Goal: Task Accomplishment & Management: Use online tool/utility

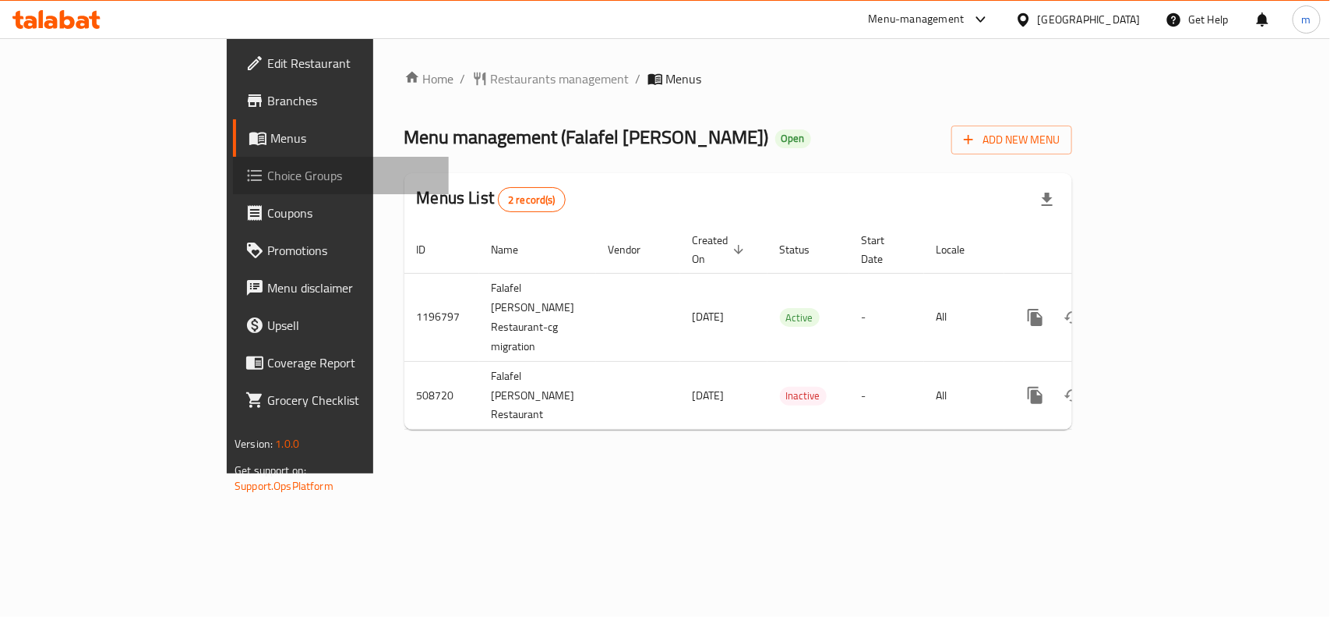
click at [267, 184] on span "Choice Groups" at bounding box center [351, 175] width 169 height 19
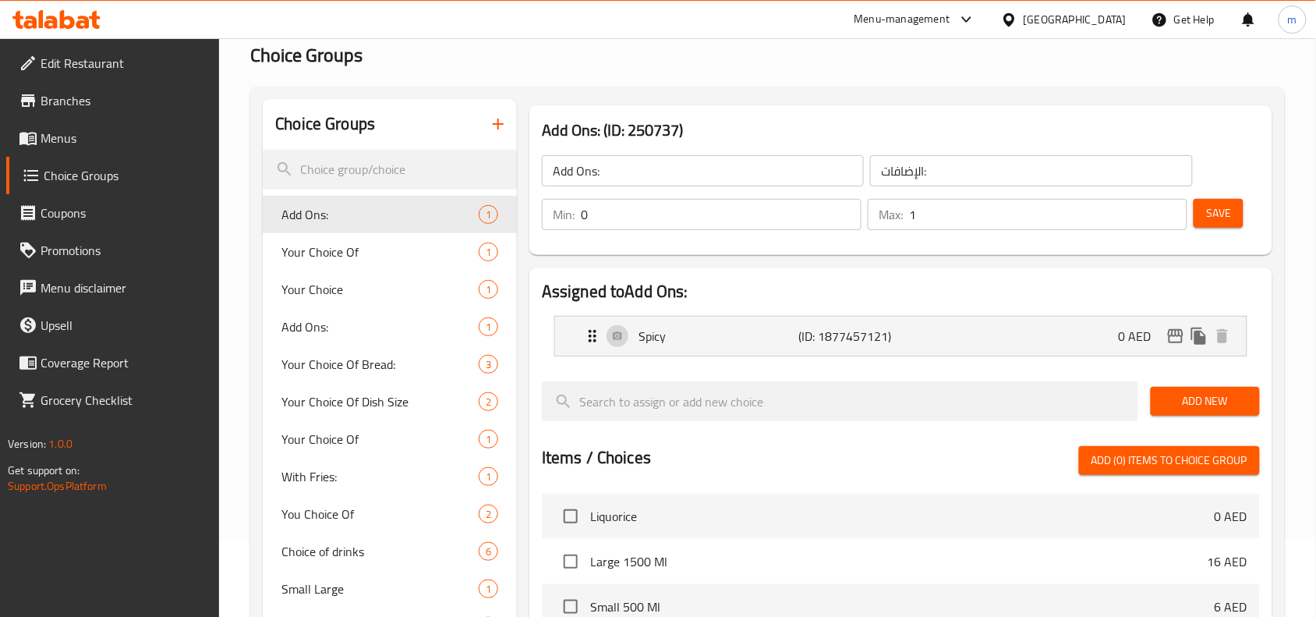
scroll to position [97, 0]
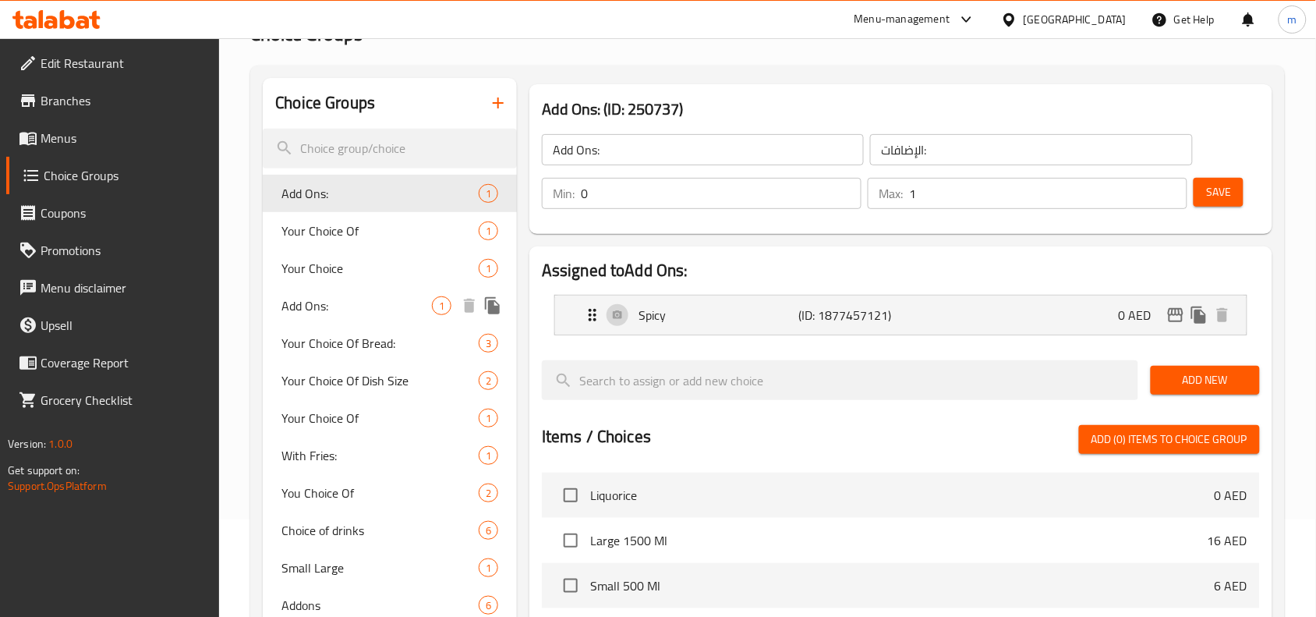
drag, startPoint x: 337, startPoint y: 309, endPoint x: 535, endPoint y: 313, distance: 198.8
click at [337, 309] on span "Add Ons:" at bounding box center [356, 305] width 150 height 19
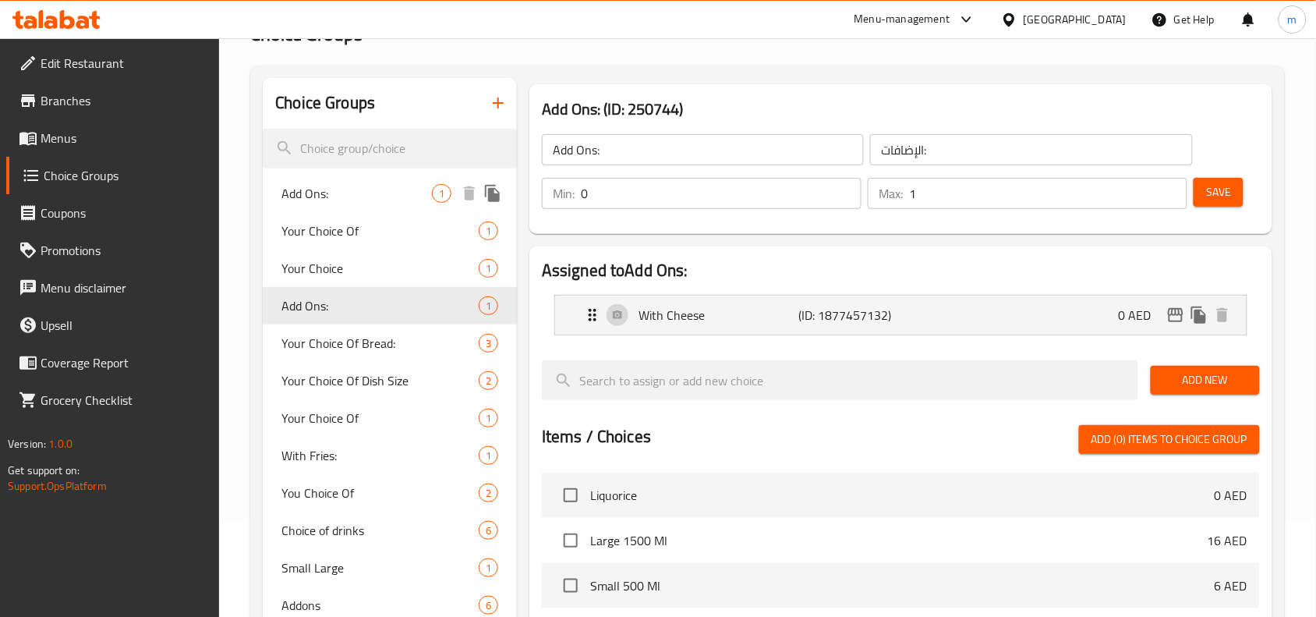
click at [325, 201] on span "Add Ons:" at bounding box center [356, 193] width 150 height 19
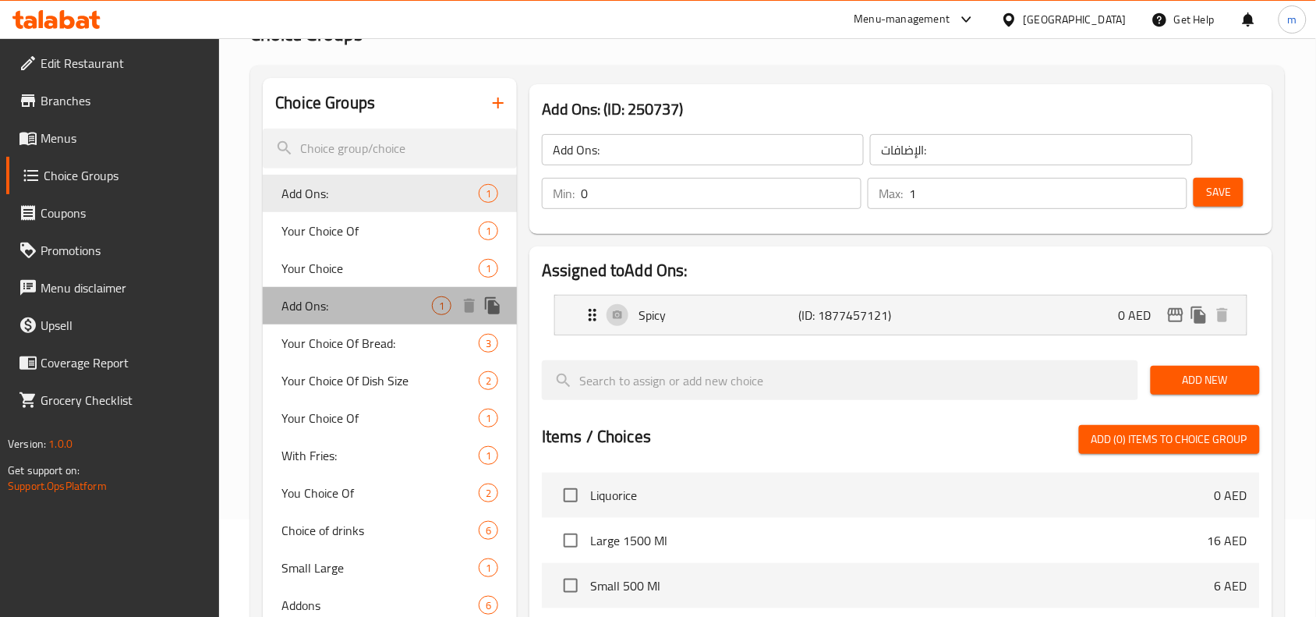
click at [295, 315] on span "Add Ons:" at bounding box center [356, 305] width 150 height 19
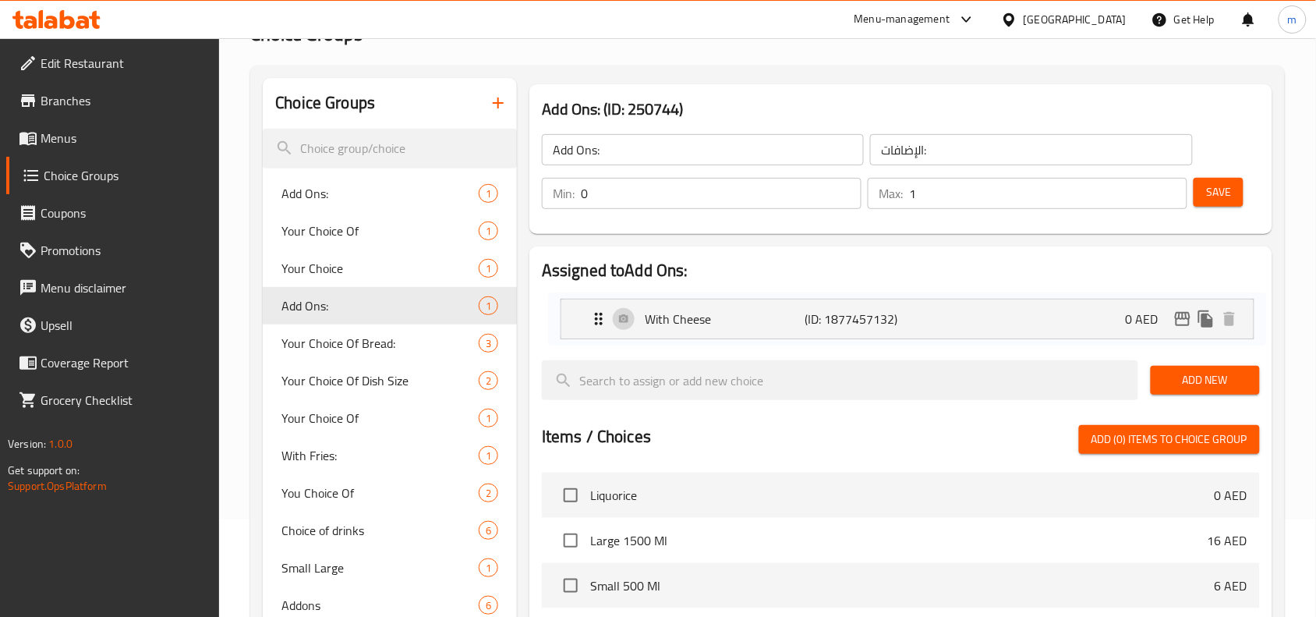
click at [713, 324] on nav "With Cheese (ID: 1877457132) 0 AED Name (En) With Cheese Name (En) Name (Ar) مع…" at bounding box center [901, 314] width 718 height 65
drag, startPoint x: 726, startPoint y: 316, endPoint x: 714, endPoint y: 321, distance: 13.3
click at [714, 321] on nav "With Cheese (ID: 1877457132) 0 AED Name (En) With Cheese Name (En) Name (Ar) مع…" at bounding box center [901, 314] width 718 height 65
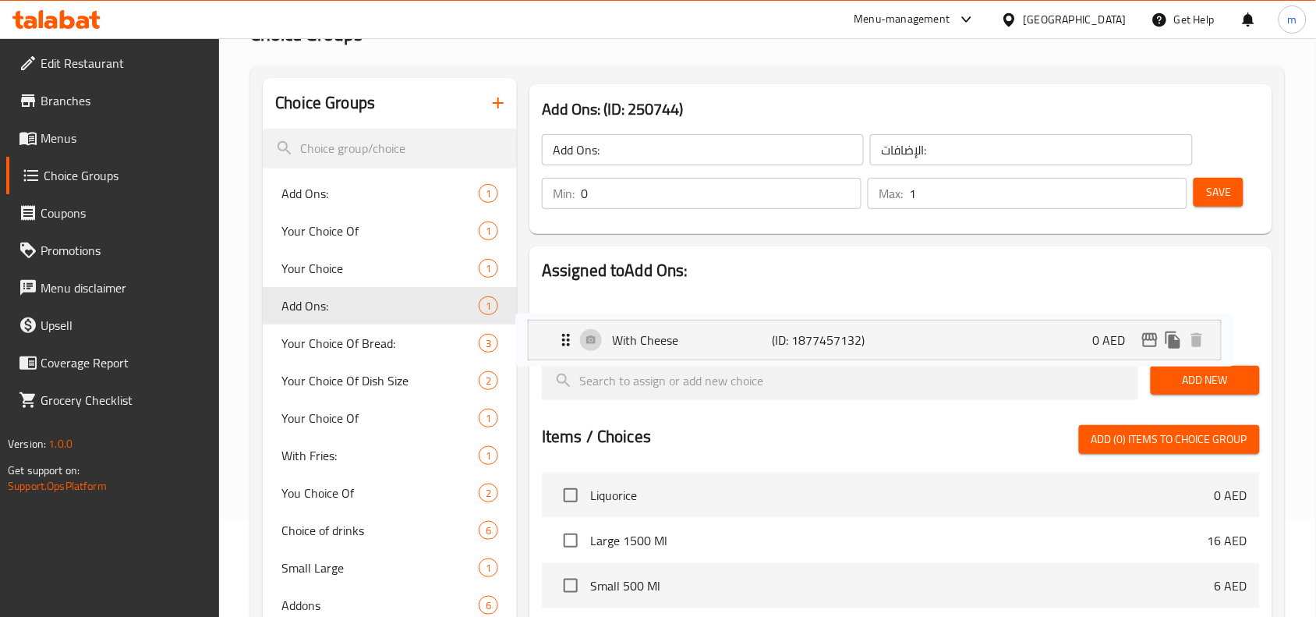
drag, startPoint x: 1013, startPoint y: 310, endPoint x: 988, endPoint y: 322, distance: 28.3
click at [988, 322] on nav "With Cheese (ID: 1877457132) 0 AED Name (En) With Cheese Name (En) Name (Ar) مع…" at bounding box center [901, 314] width 718 height 65
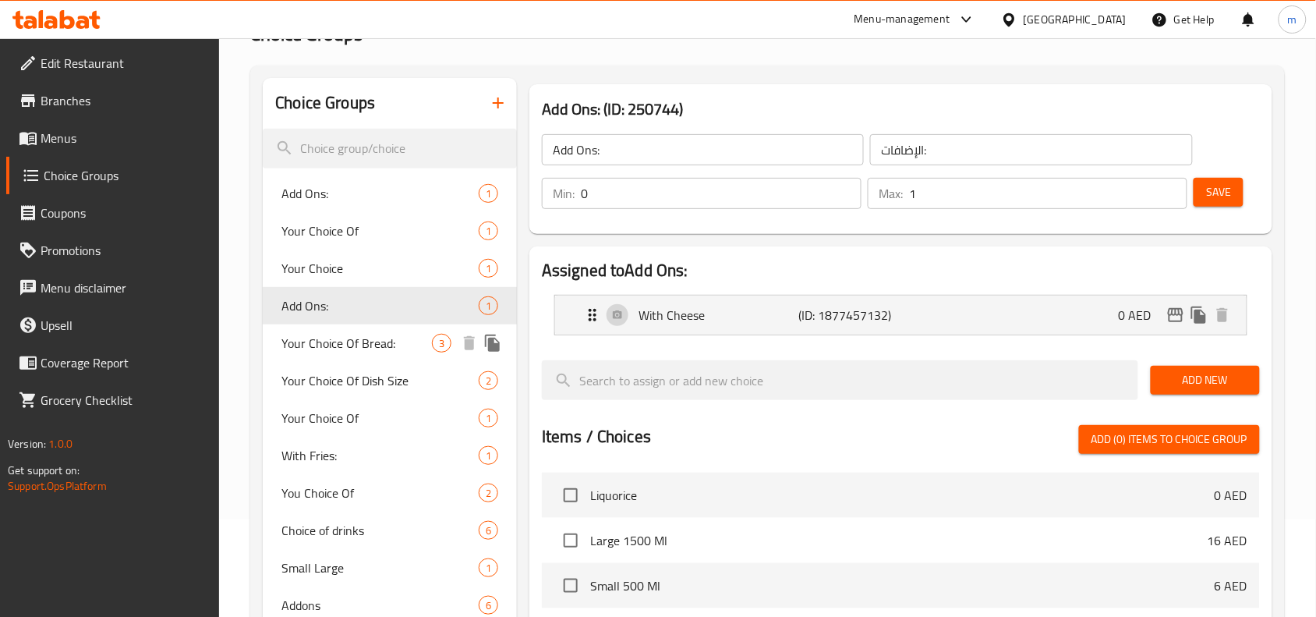
click at [313, 353] on div "Your Choice Of Bread: 3" at bounding box center [390, 342] width 254 height 37
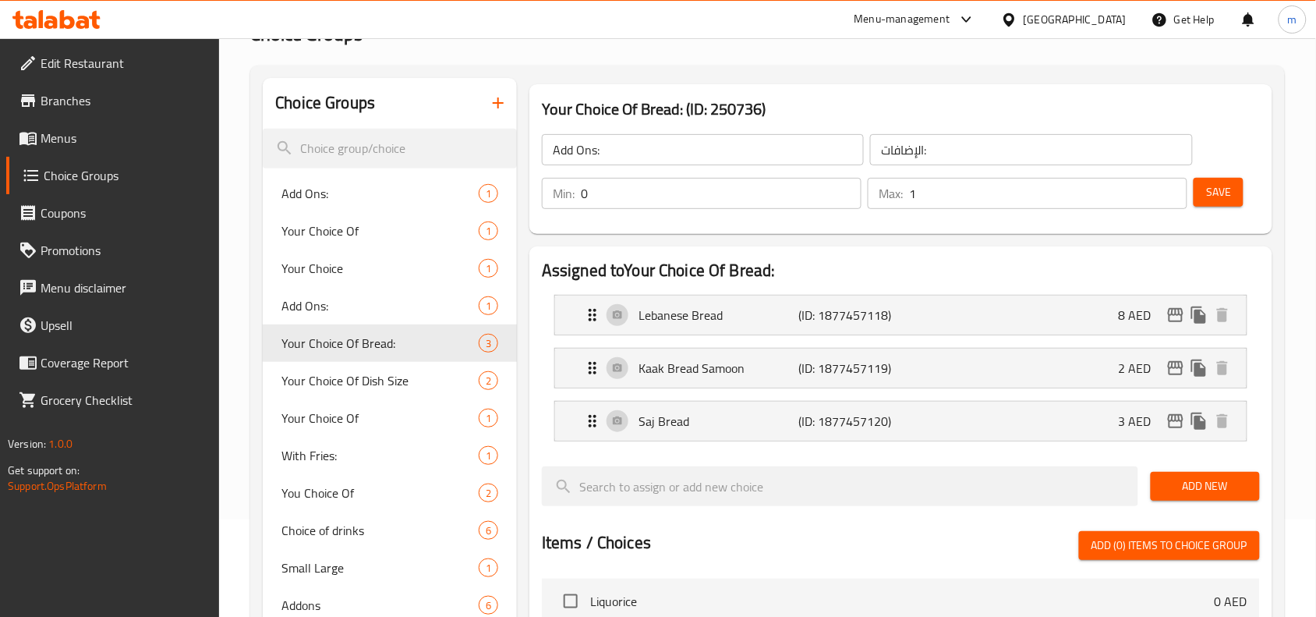
type input "Your Choice Of Bread:"
type input "إختيارك من الخبز:"
type input "1"
click at [340, 336] on span "Your Choice Of Bread:" at bounding box center [356, 343] width 150 height 19
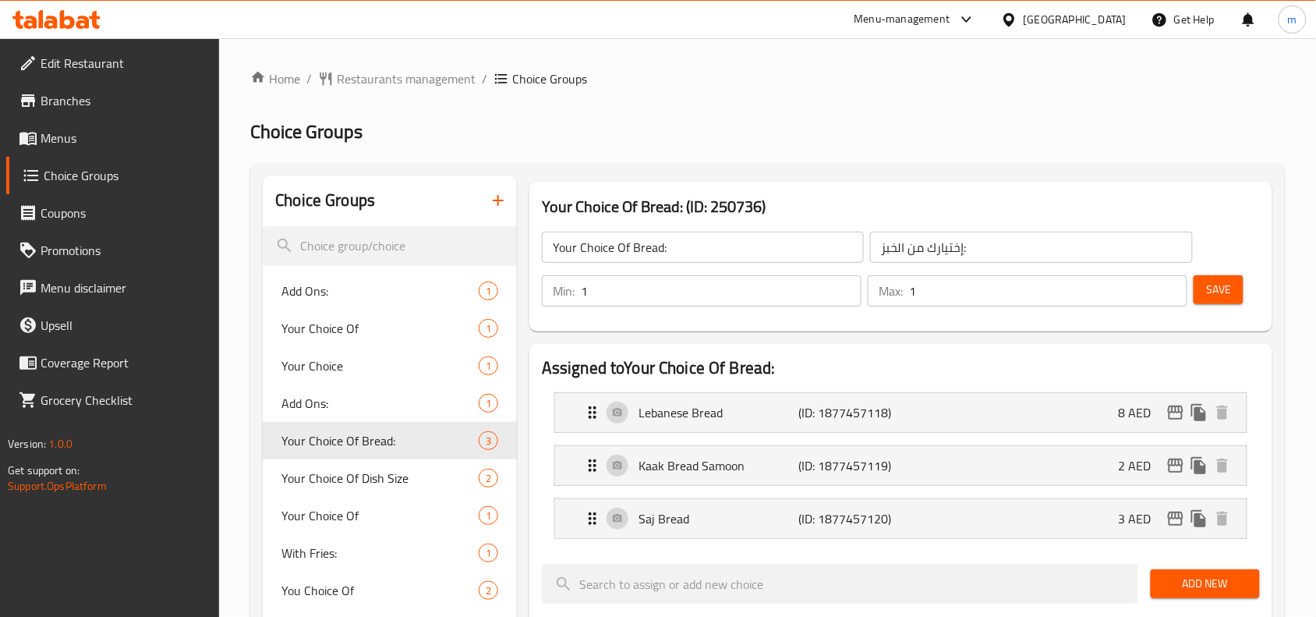
click at [402, 90] on div "Home / Restaurants management / Choice Groups Choice Groups Choice Groups Add O…" at bounding box center [767, 624] width 1034 height 1111
click at [403, 72] on span "Restaurants management" at bounding box center [406, 78] width 139 height 19
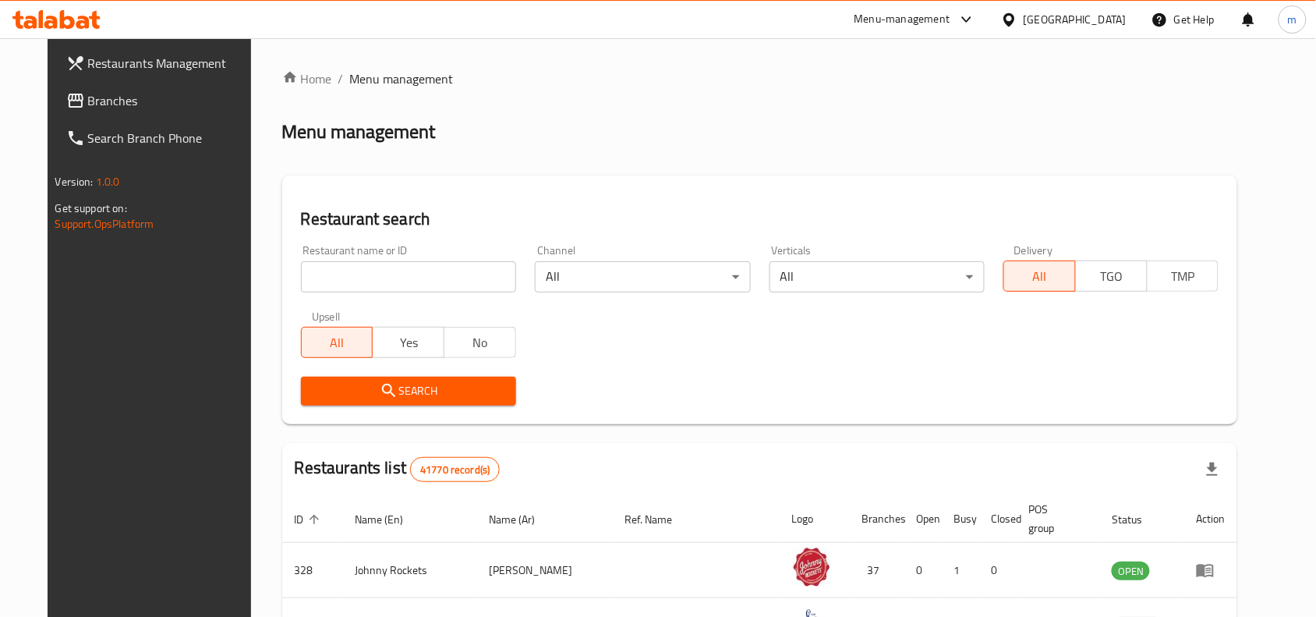
click at [88, 109] on span "Branches" at bounding box center [171, 100] width 167 height 19
